Goal: Navigation & Orientation: Understand site structure

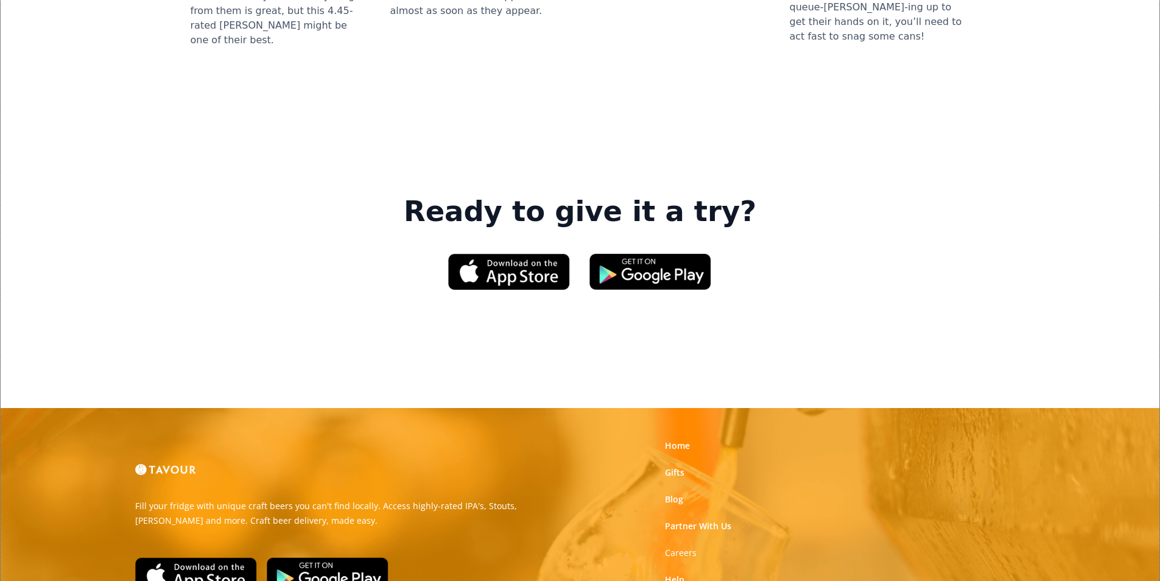
scroll to position [1842, 0]
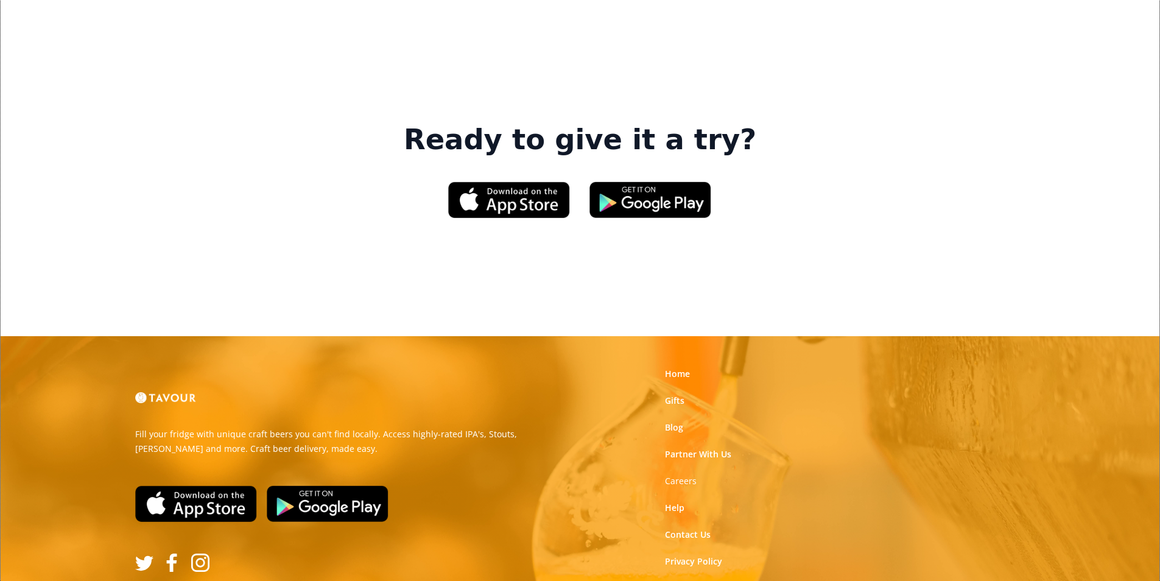
click at [694, 580] on link "Terms of Use" at bounding box center [692, 588] width 54 height 12
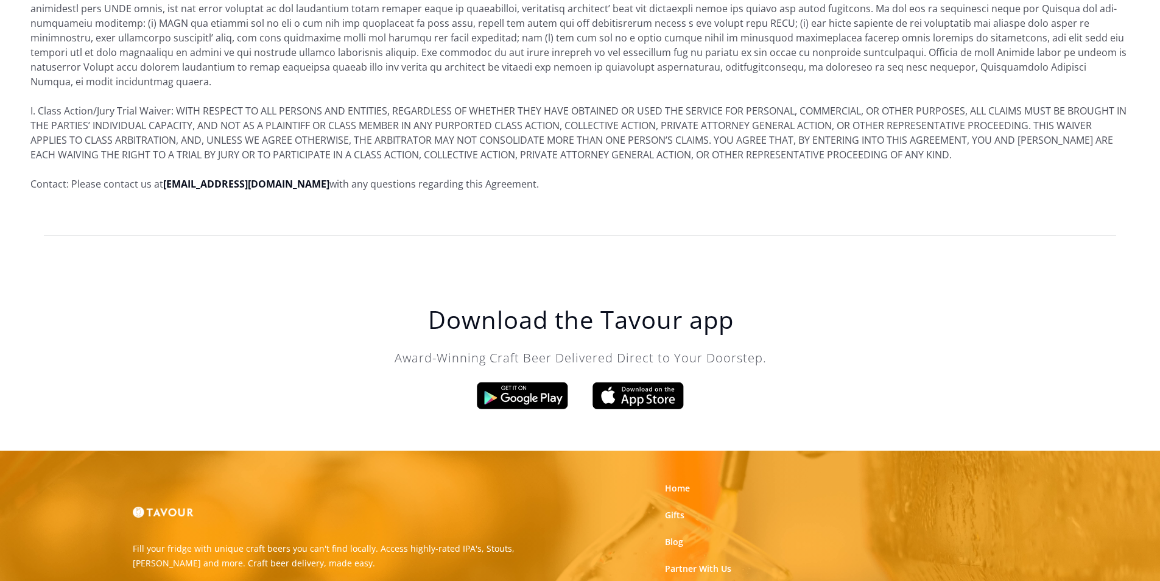
scroll to position [7408, 0]
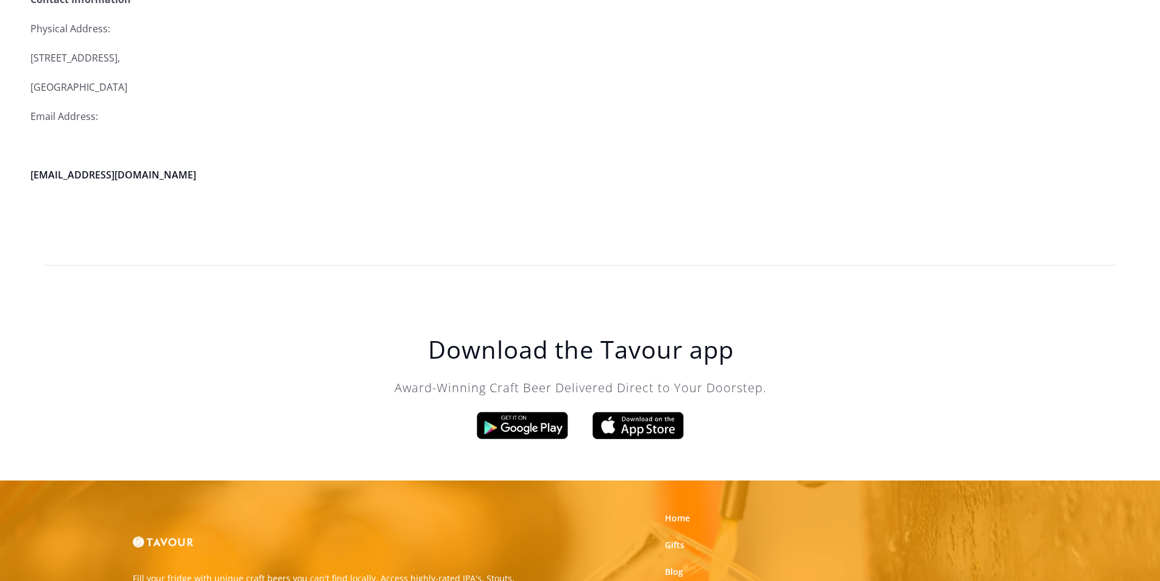
scroll to position [3409, 0]
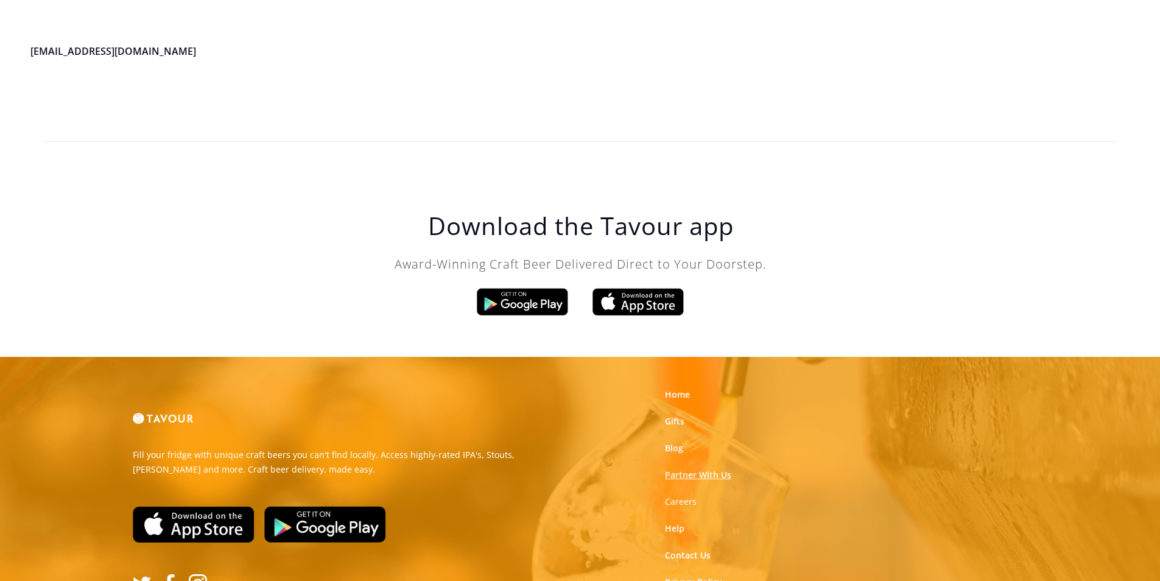
click at [679, 469] on link "Partner With Us" at bounding box center [698, 475] width 66 height 12
